Goal: Communication & Community: Participate in discussion

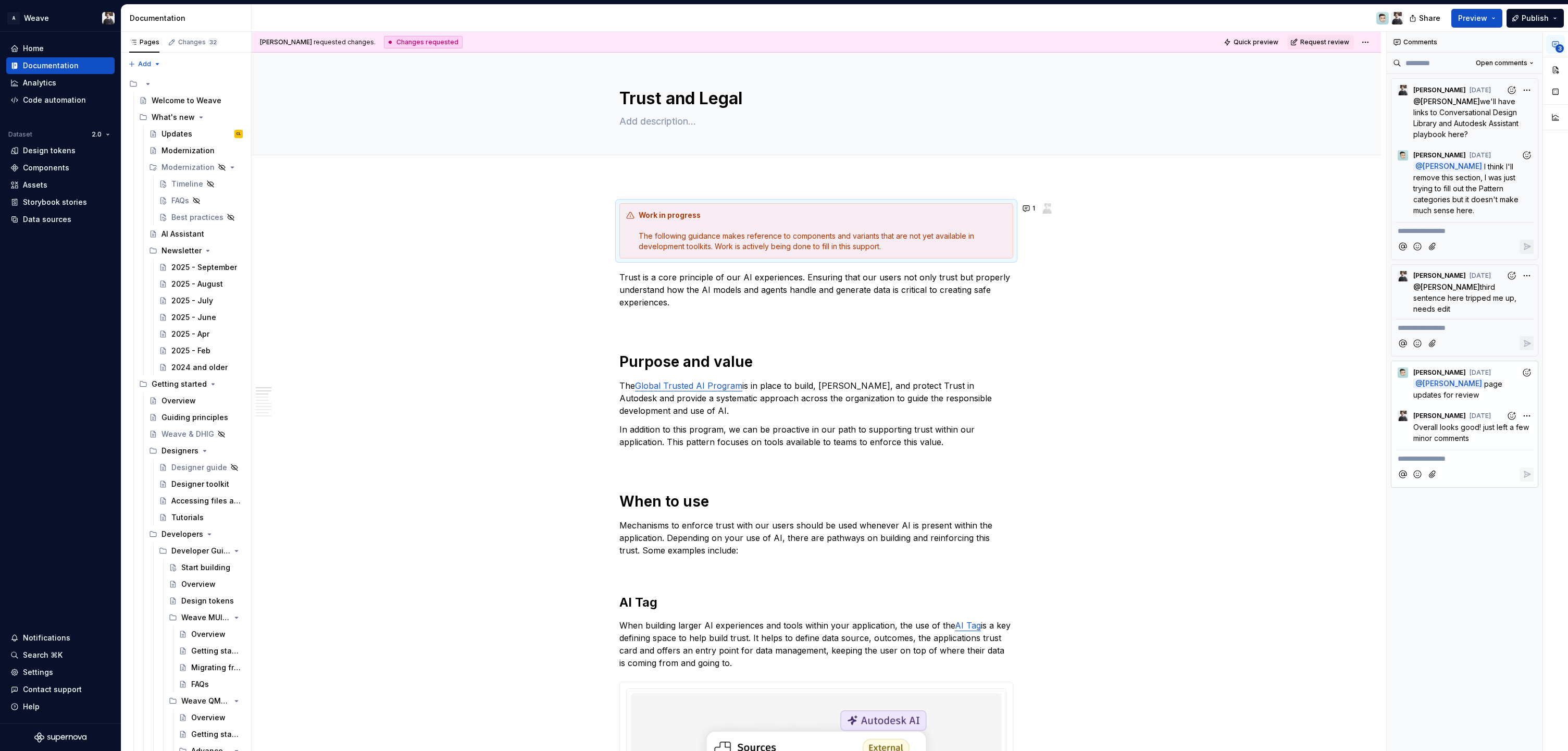
type textarea "*"
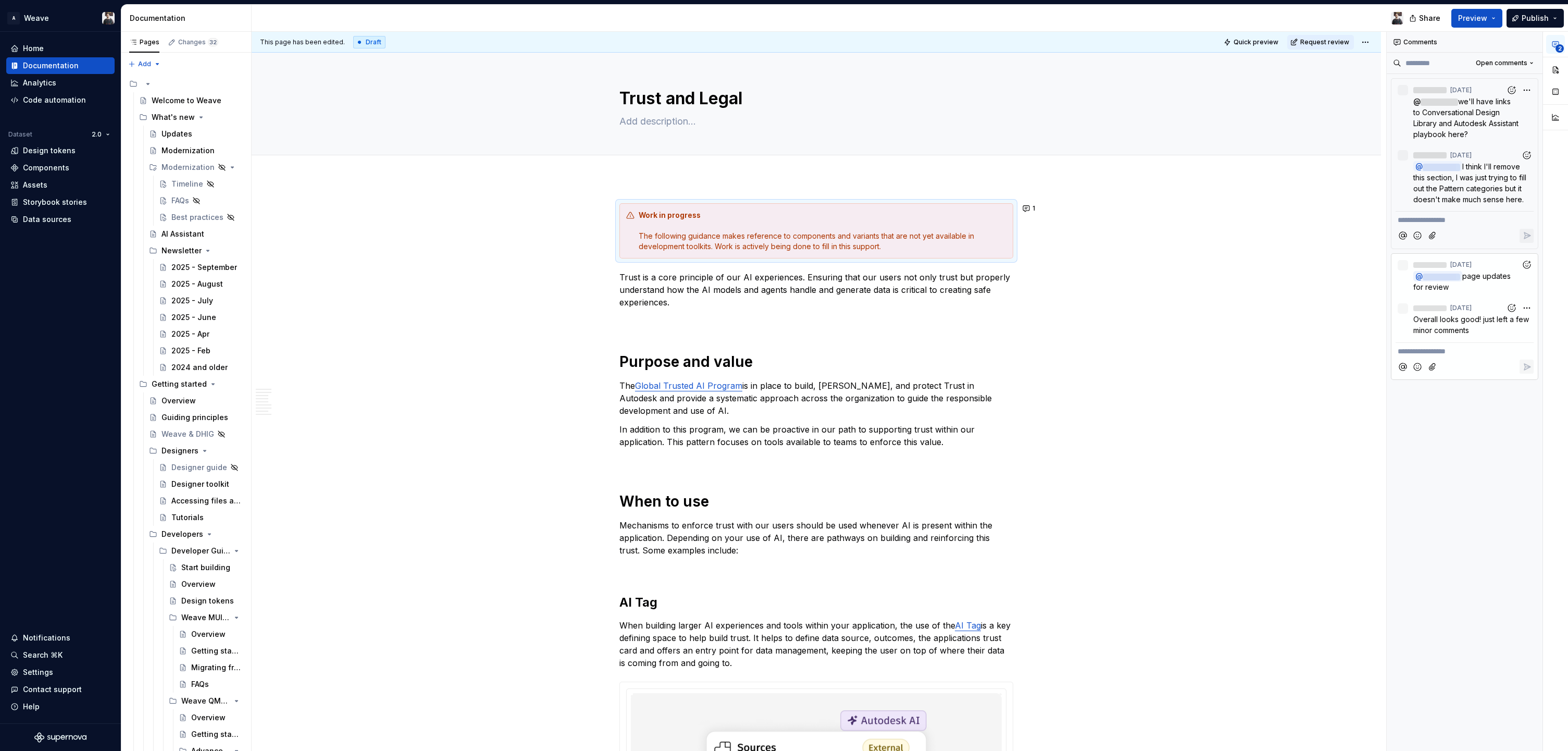
scroll to position [4, 0]
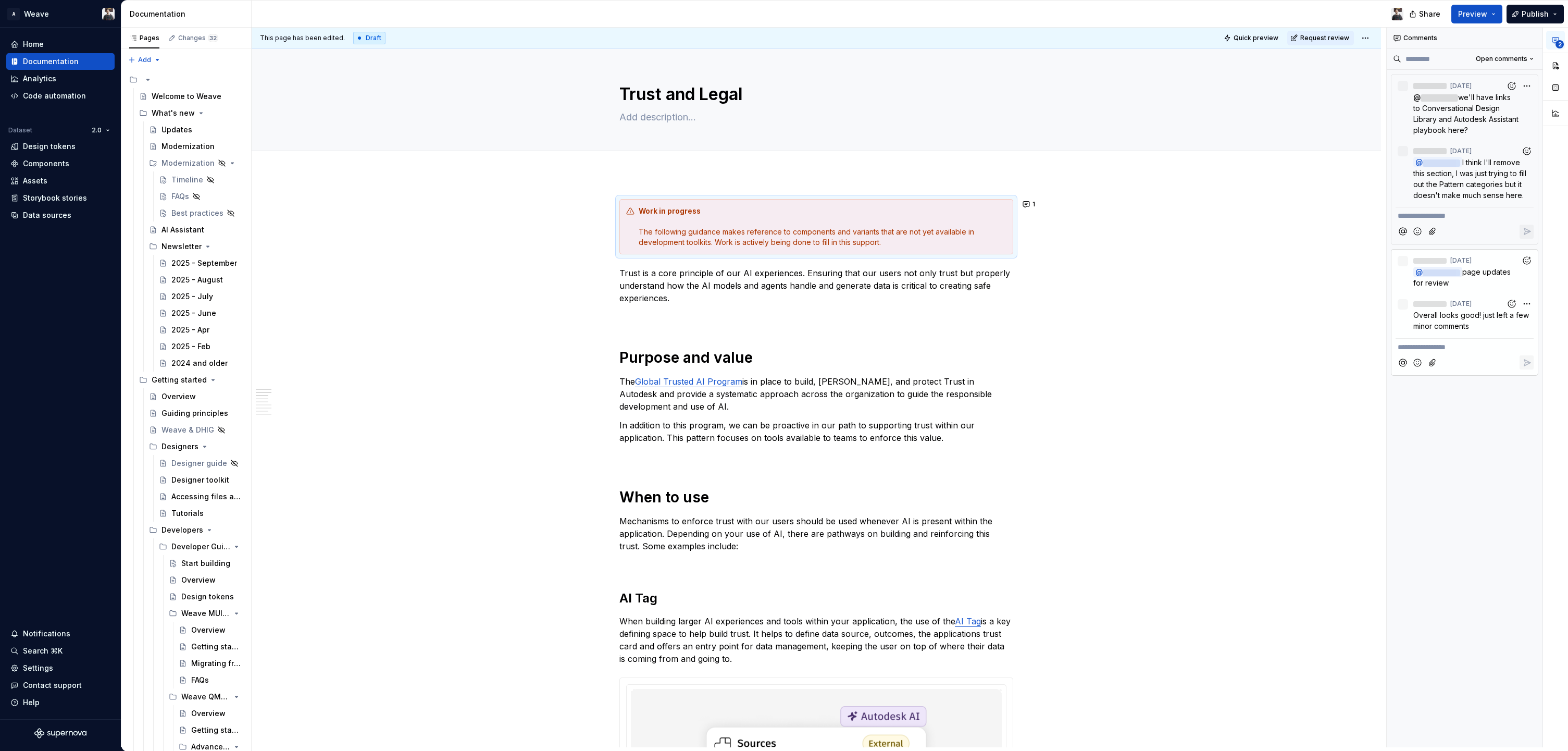
type textarea "*"
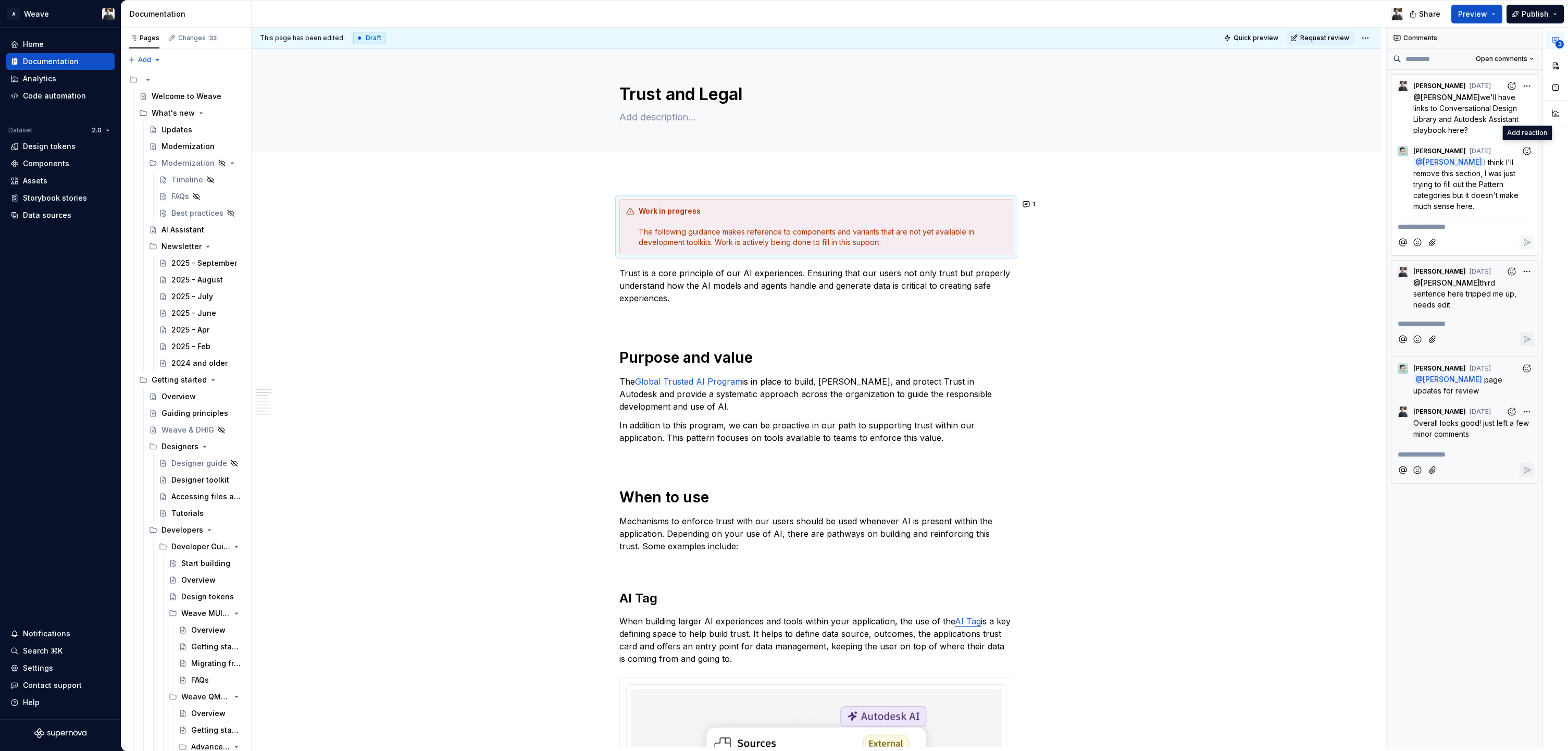
click at [1526, 152] on icon "Add reaction" at bounding box center [1527, 151] width 10 height 10
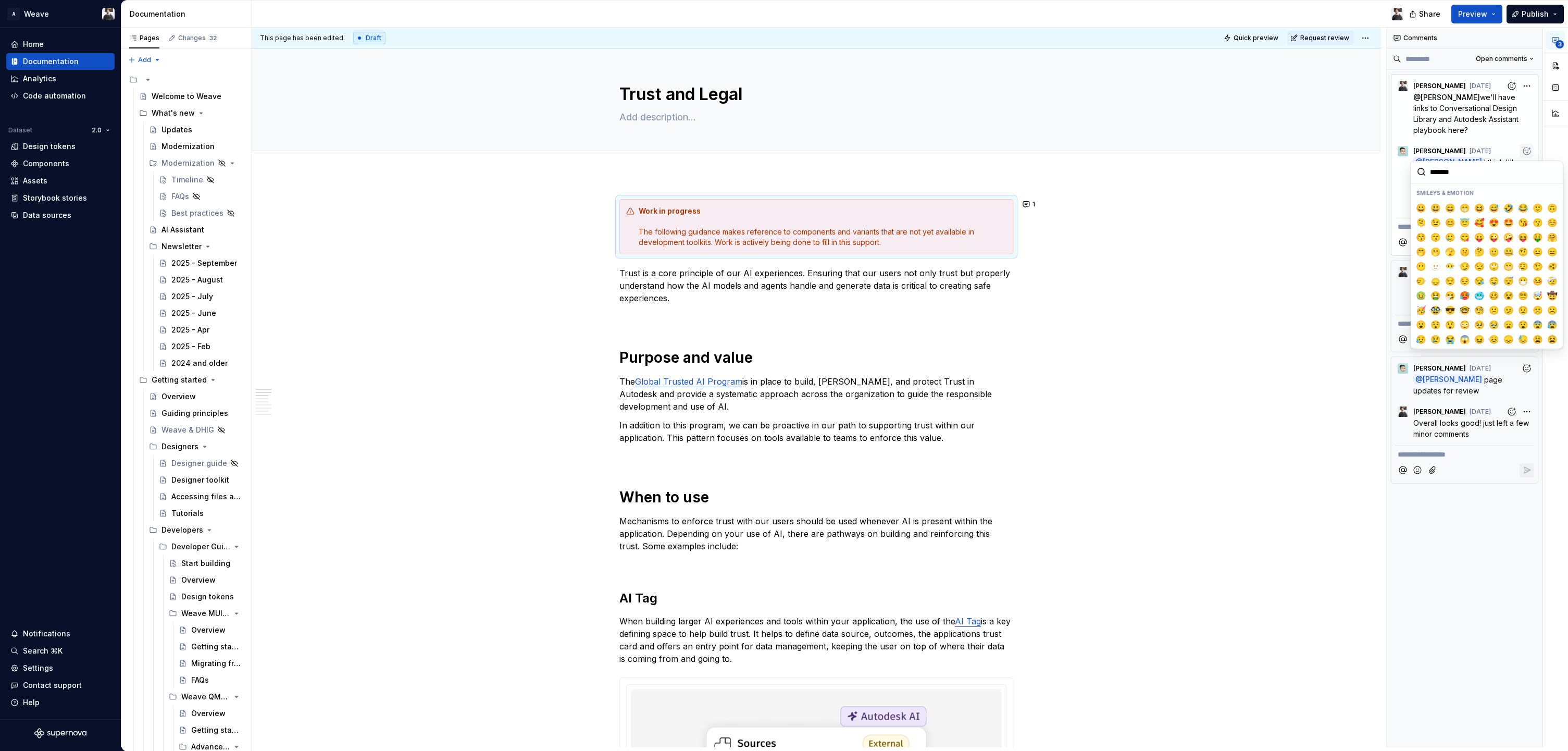
click at [1460, 166] on input "search" at bounding box center [1487, 172] width 152 height 23
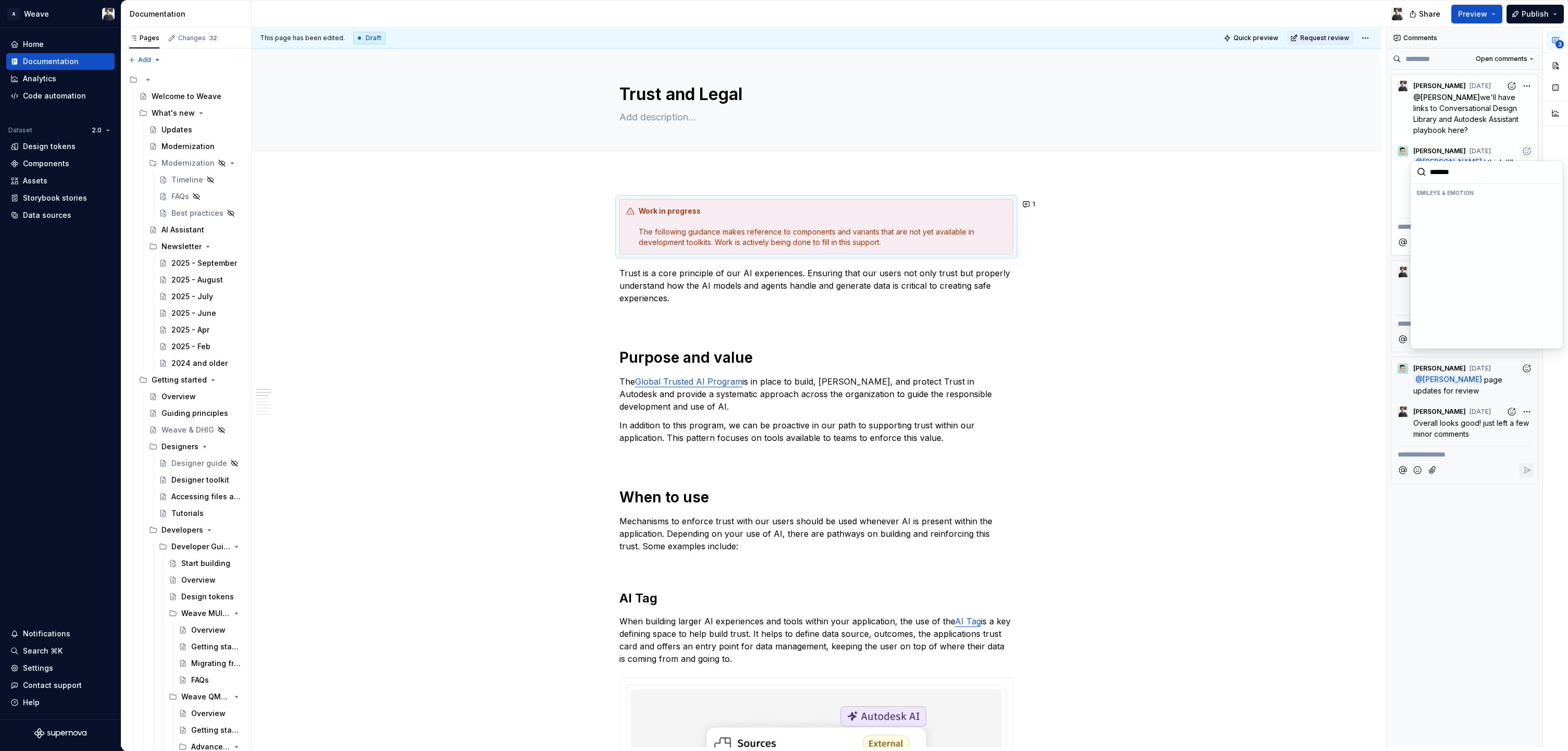
scroll to position [0, 0]
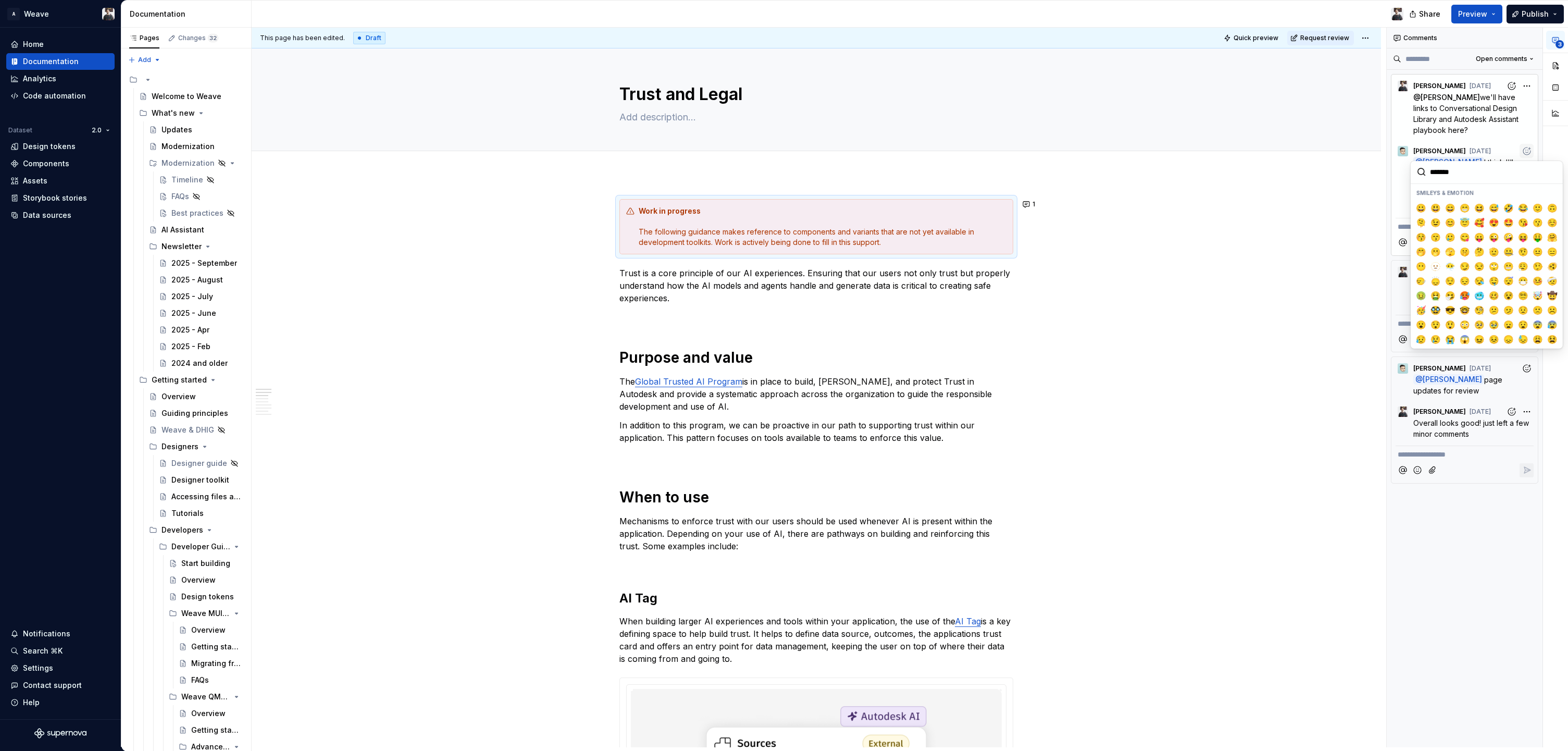
click at [1399, 191] on div "@ [PERSON_NAME] I think I'll remove this section, I was just trying to fill out…" at bounding box center [1465, 185] width 138 height 55
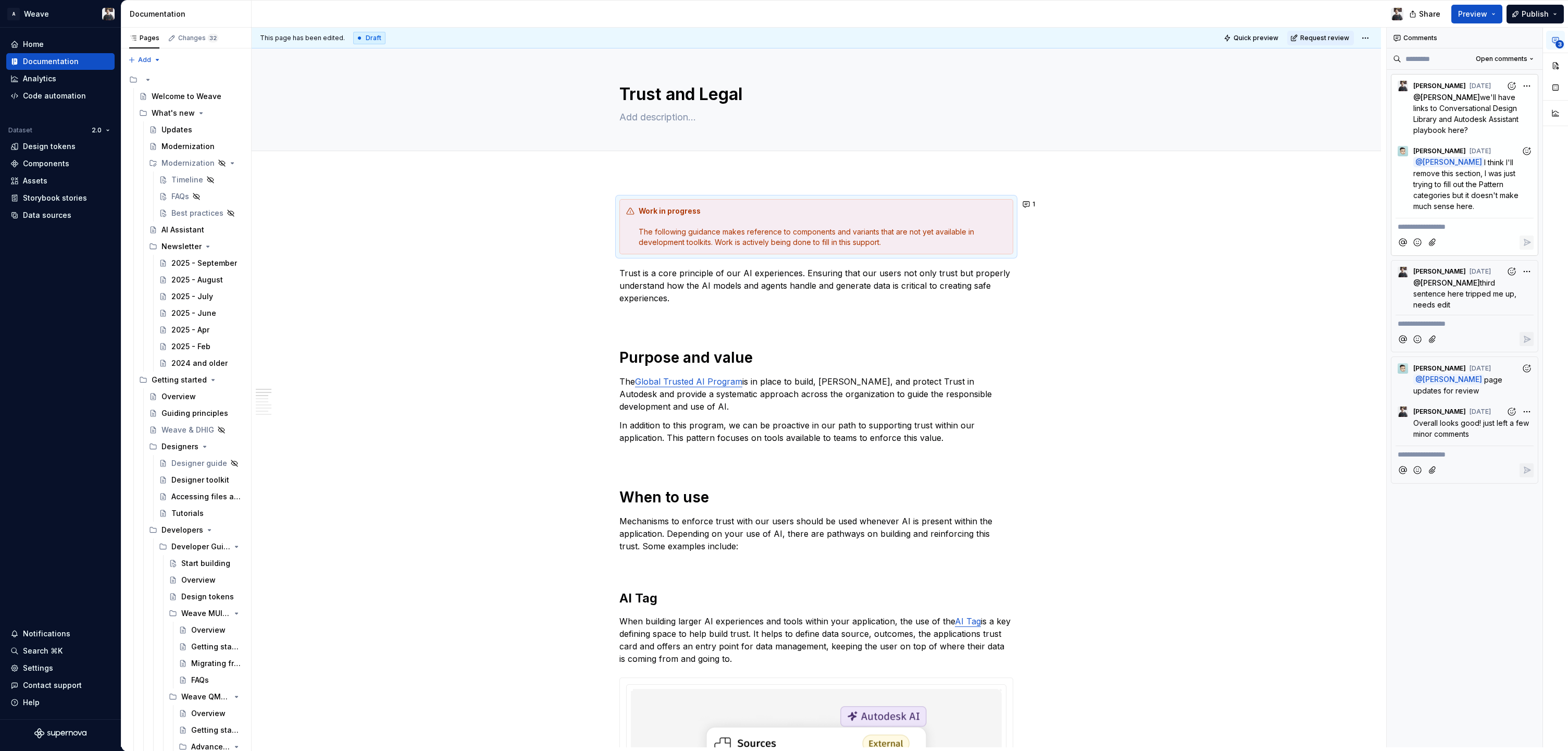
click at [1519, 146] on button "Add reaction" at bounding box center [1526, 150] width 14 height 14
type input "****"
click at [1432, 205] on span "👍️" at bounding box center [1436, 208] width 9 height 10
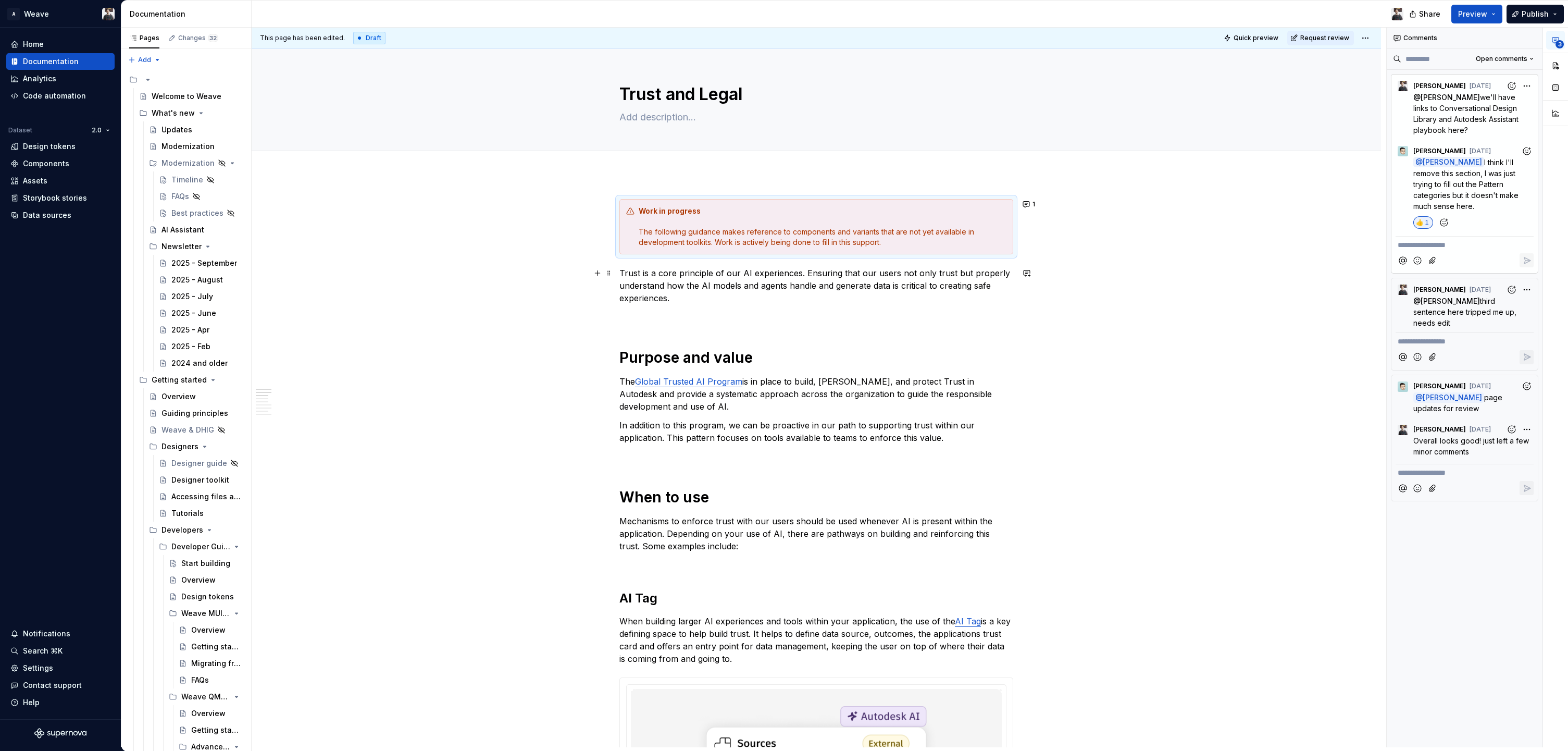
type textarea "*"
